Goal: Transaction & Acquisition: Book appointment/travel/reservation

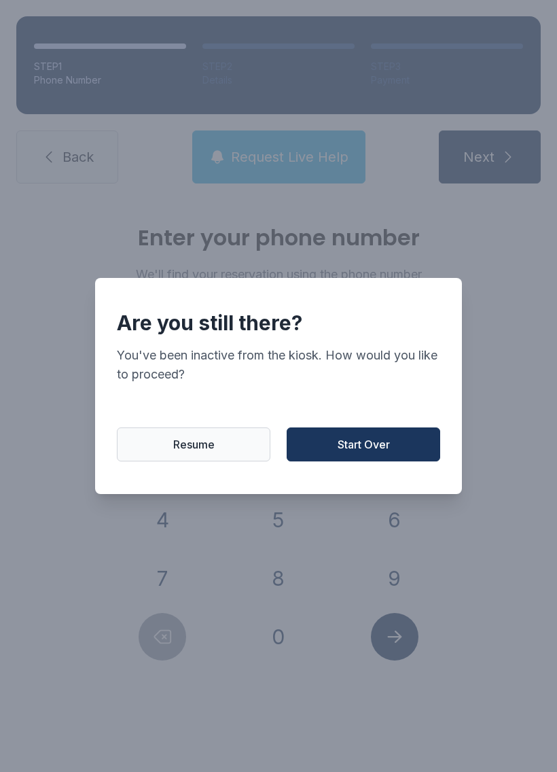
click at [359, 453] on span "Start Over" at bounding box center [364, 444] width 52 height 16
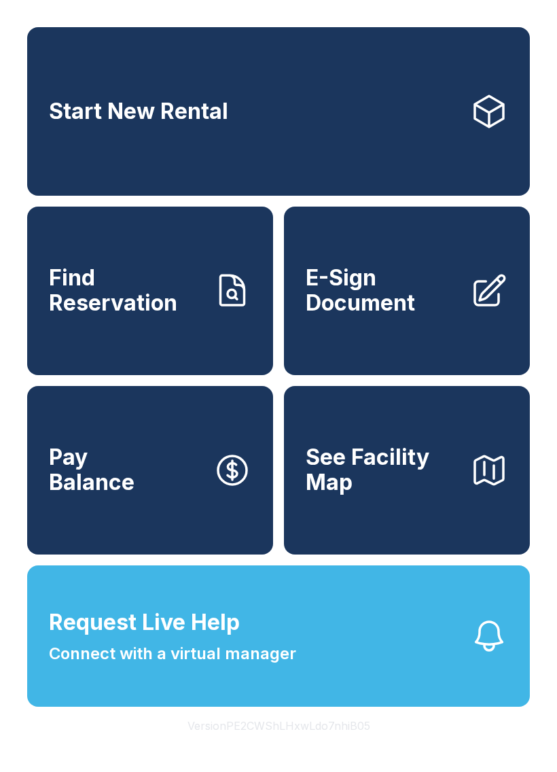
click at [421, 669] on button "Request Live Help Connect with a virtual manager" at bounding box center [278, 636] width 503 height 141
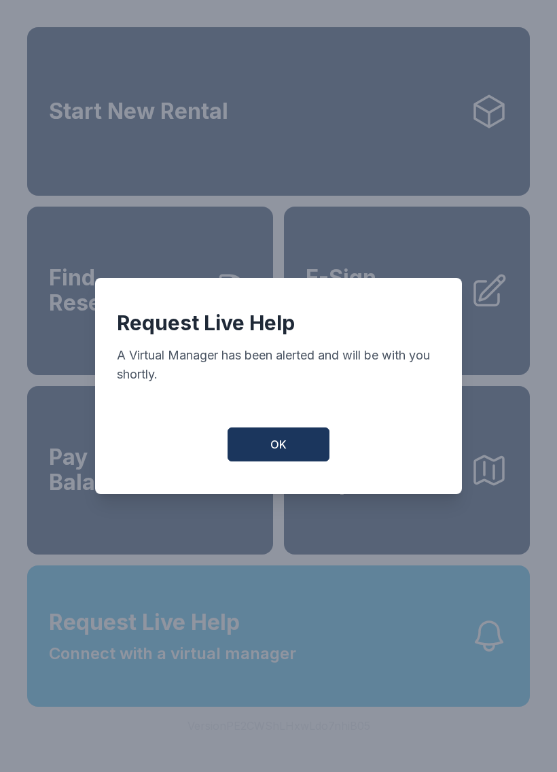
click at [281, 460] on button "OK" at bounding box center [279, 445] width 102 height 34
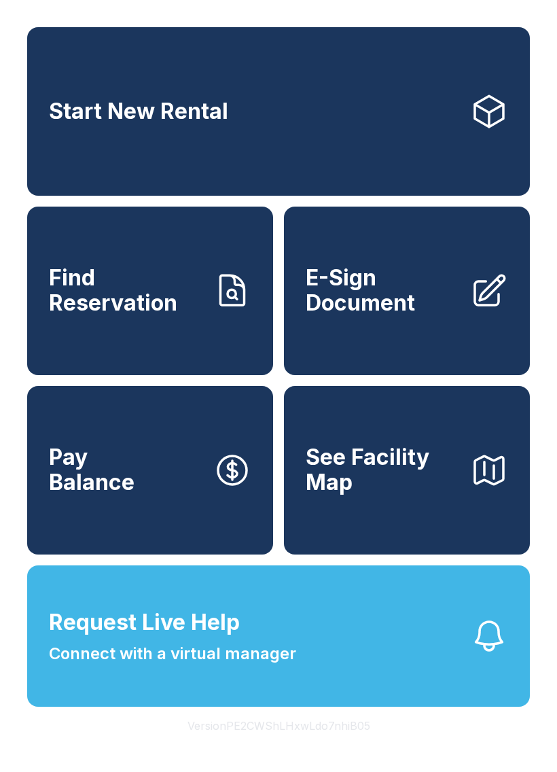
click at [268, 666] on span "Connect with a virtual manager" at bounding box center [172, 654] width 247 height 24
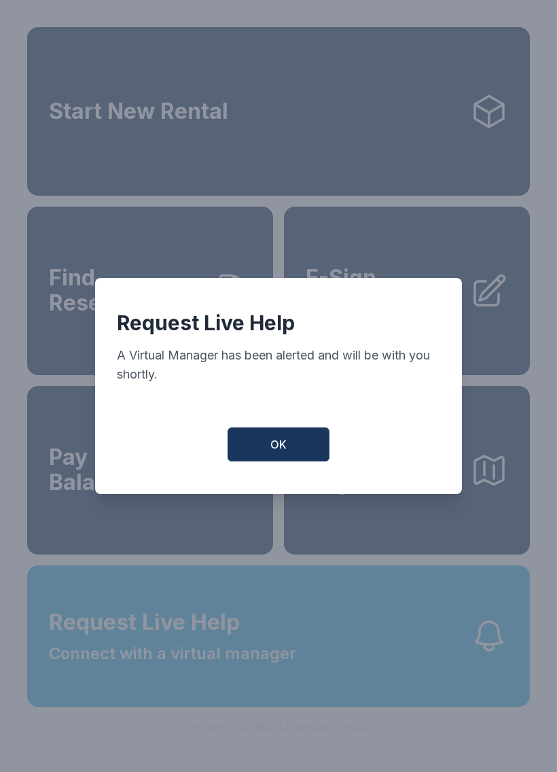
click at [259, 454] on button "OK" at bounding box center [279, 445] width 102 height 34
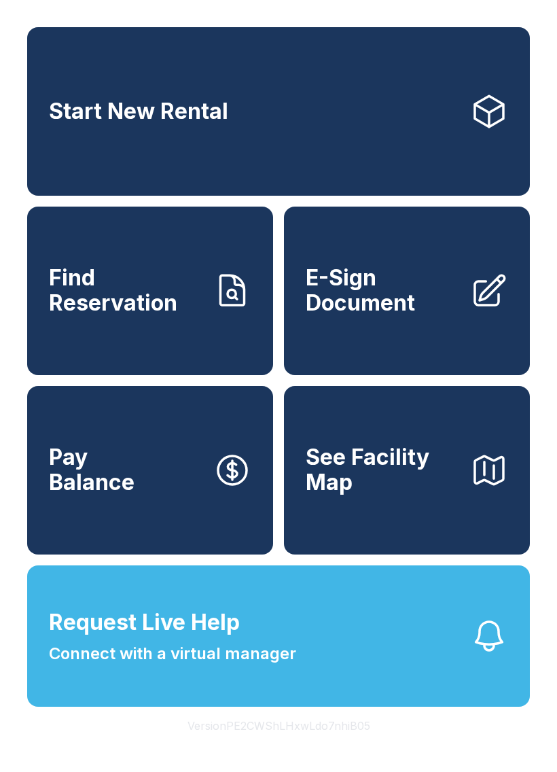
click at [198, 120] on span "Start New Rental" at bounding box center [138, 111] width 179 height 25
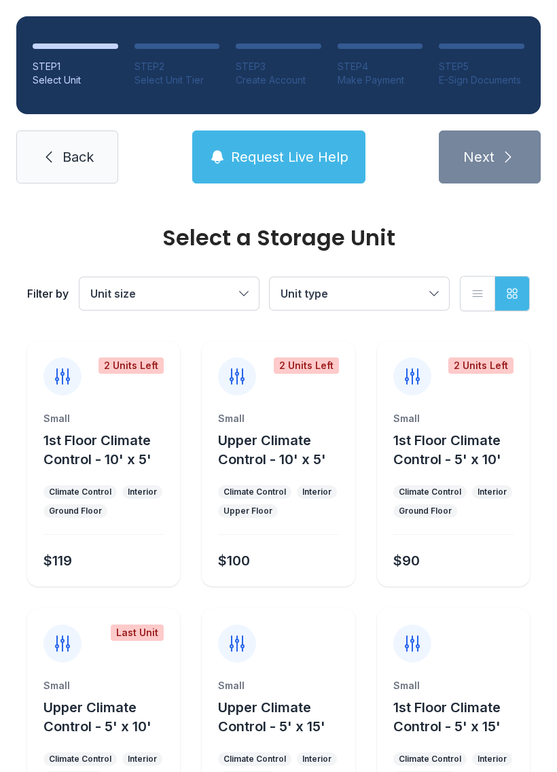
click at [417, 304] on button "Unit type" at bounding box center [359, 293] width 179 height 33
click at [423, 305] on button "Unit type" at bounding box center [359, 293] width 179 height 33
click at [226, 156] on icon "button" at bounding box center [217, 157] width 16 height 16
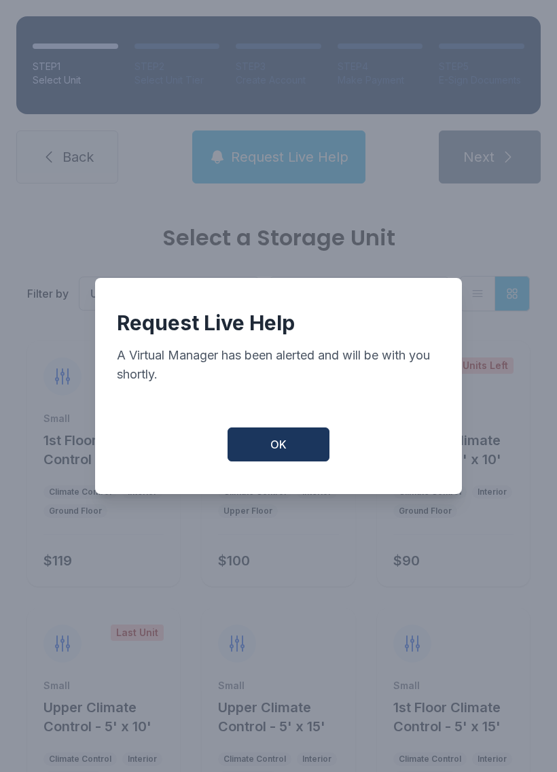
click at [294, 453] on button "OK" at bounding box center [279, 445] width 102 height 34
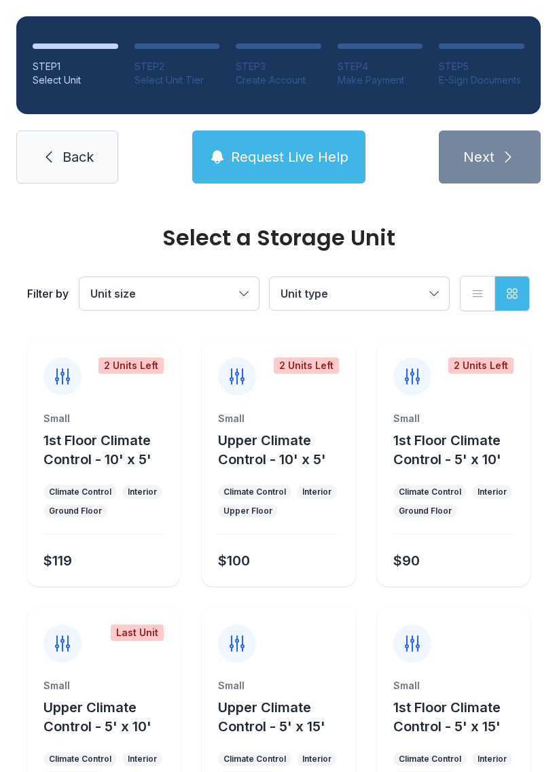
click at [46, 193] on div "STEP 1 Select Unit STEP 2 Select Unit Tier STEP 3 Create Account STEP 4 Make Pa…" at bounding box center [278, 100] width 557 height 200
click at [60, 162] on link "Back" at bounding box center [67, 157] width 102 height 53
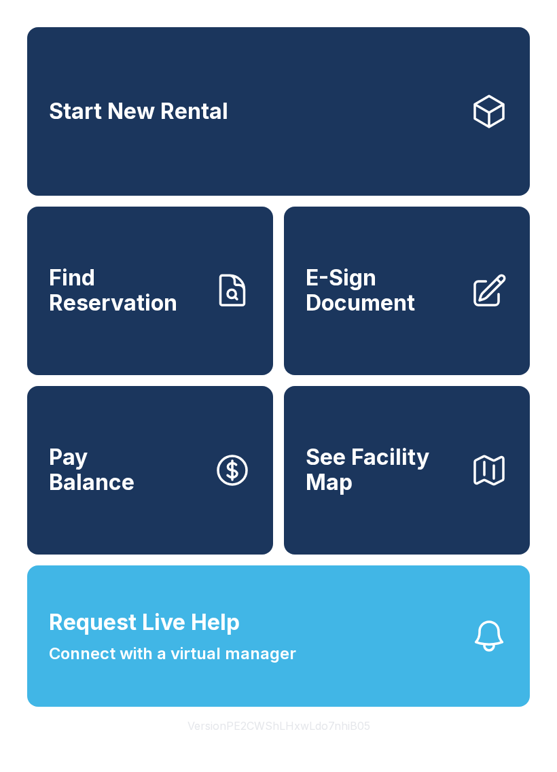
click at [62, 176] on link "Start New Rental" at bounding box center [278, 111] width 503 height 169
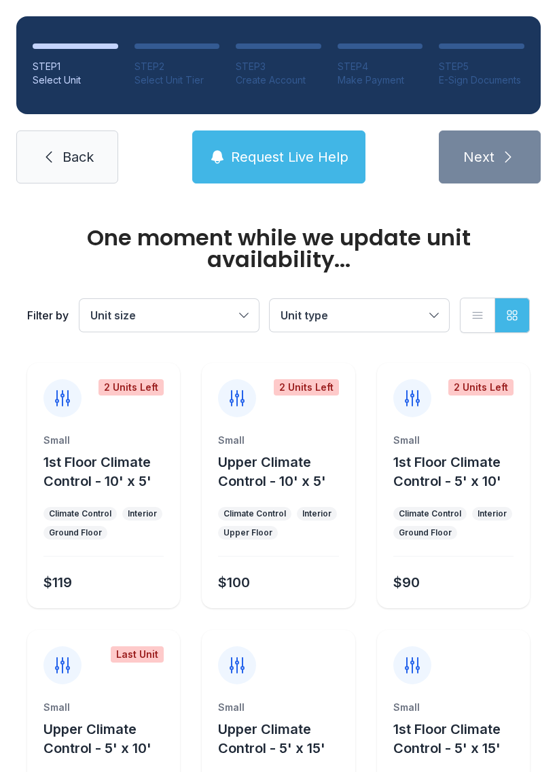
click at [54, 140] on link "Back" at bounding box center [67, 157] width 102 height 53
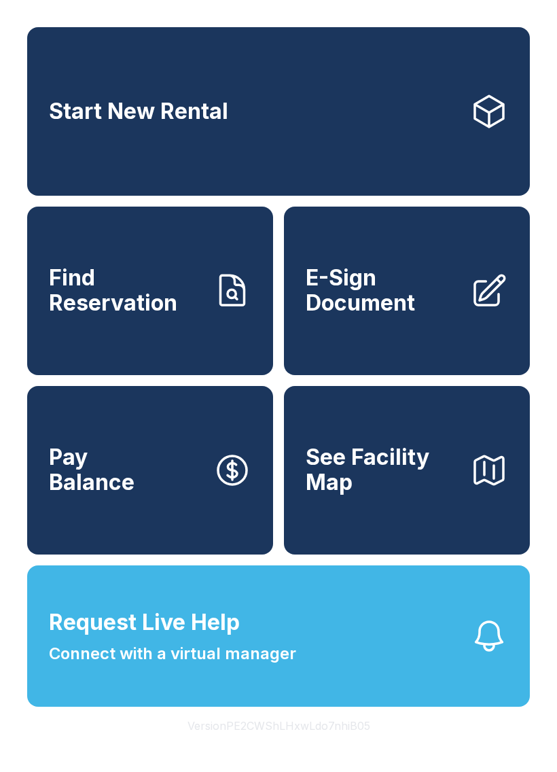
click at [83, 315] on span "Find Reservation" at bounding box center [126, 291] width 154 height 50
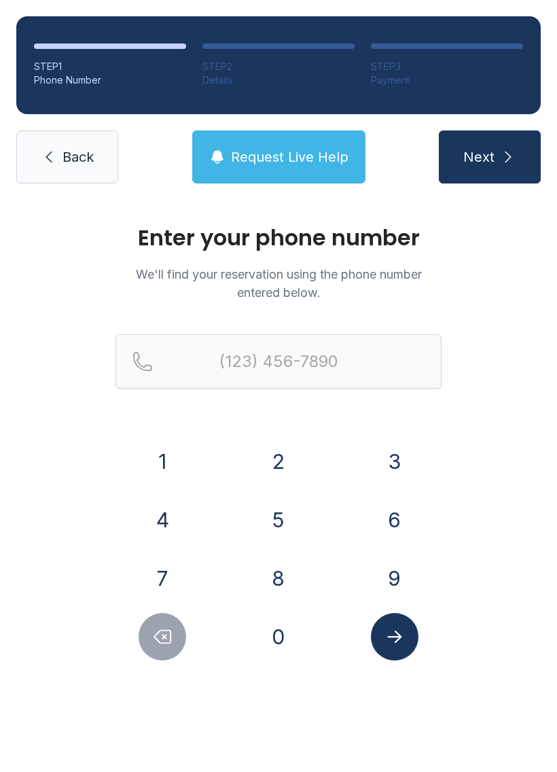
click at [35, 181] on link "Back" at bounding box center [67, 157] width 102 height 53
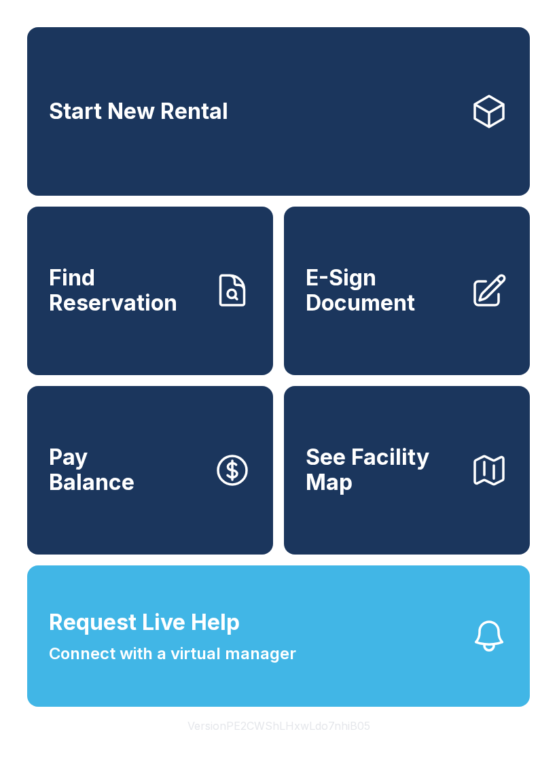
click at [470, 489] on icon "button" at bounding box center [489, 470] width 38 height 38
